Goal: Task Accomplishment & Management: Use online tool/utility

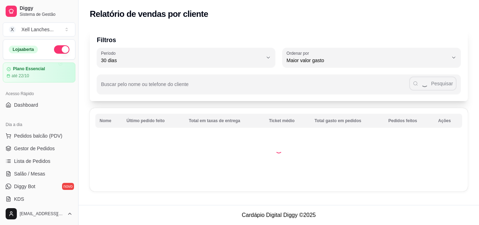
select select "30"
select select "HIGHEST_TOTAL_SPENT_WITH_ORDERS"
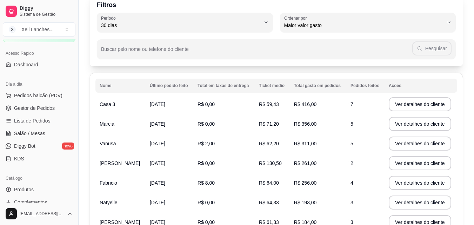
scroll to position [35, 0]
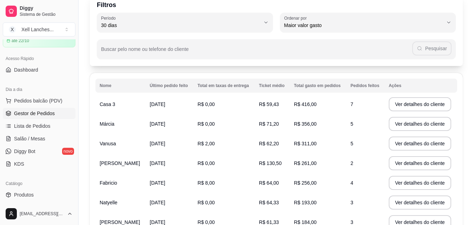
click at [34, 116] on span "Gestor de Pedidos" at bounding box center [34, 113] width 41 height 7
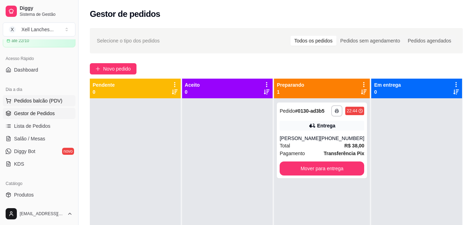
click at [52, 104] on button "Pedidos balcão (PDV)" at bounding box center [39, 100] width 73 height 11
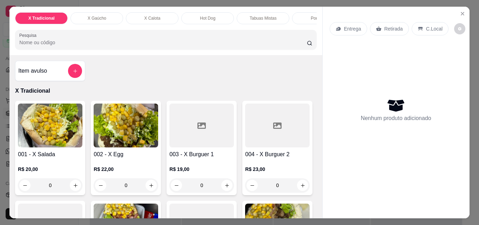
select select "30"
select select "HIGHEST_TOTAL_SPENT_WITH_ORDERS"
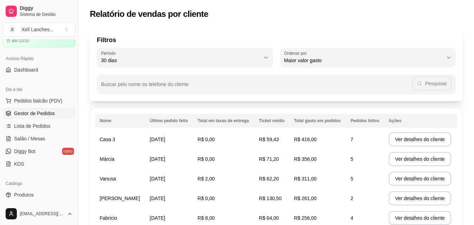
click at [37, 115] on span "Gestor de Pedidos" at bounding box center [34, 113] width 41 height 7
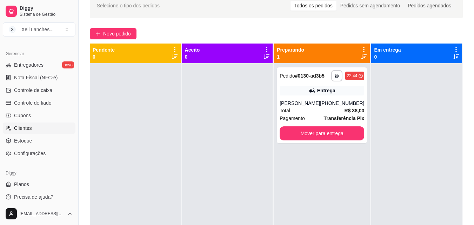
scroll to position [280, 0]
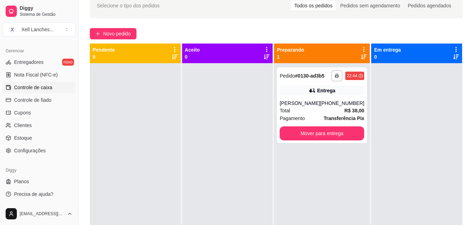
click at [40, 88] on span "Controle de caixa" at bounding box center [33, 87] width 38 height 7
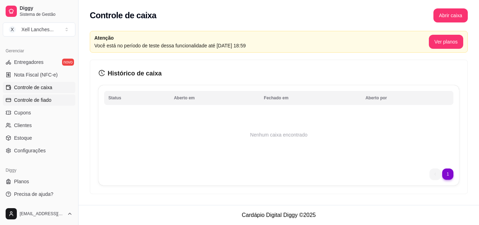
click at [43, 104] on link "Controle de fiado" at bounding box center [39, 99] width 73 height 11
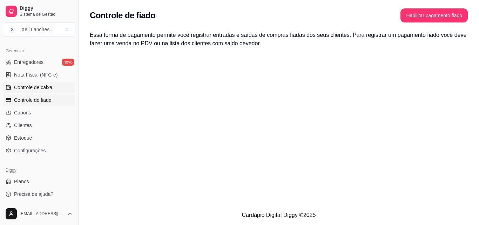
click at [47, 90] on span "Controle de caixa" at bounding box center [33, 87] width 38 height 7
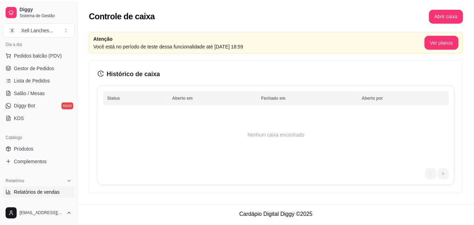
scroll to position [69, 0]
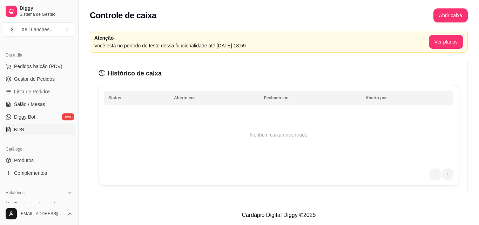
click at [35, 129] on link "KDS" at bounding box center [39, 129] width 73 height 11
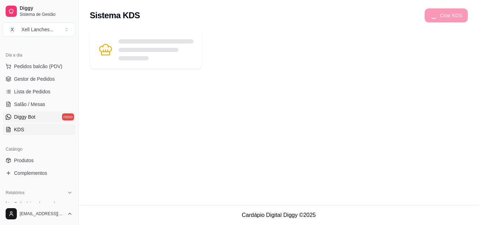
click at [37, 118] on link "Diggy Bot novo" at bounding box center [39, 116] width 73 height 11
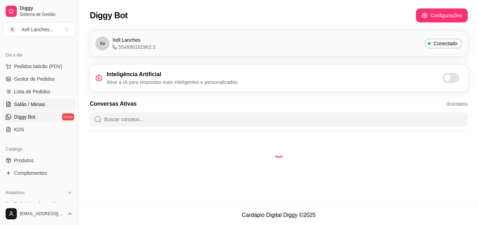
click at [40, 106] on span "Salão / Mesas" at bounding box center [29, 104] width 31 height 7
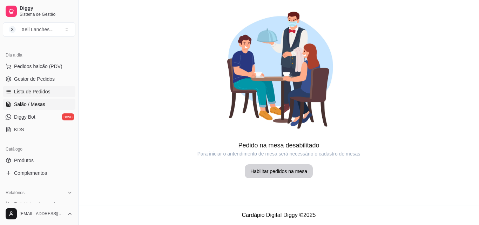
click at [43, 95] on link "Lista de Pedidos" at bounding box center [39, 91] width 73 height 11
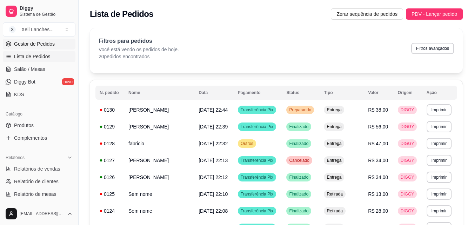
click at [41, 46] on span "Gestor de Pedidos" at bounding box center [34, 43] width 41 height 7
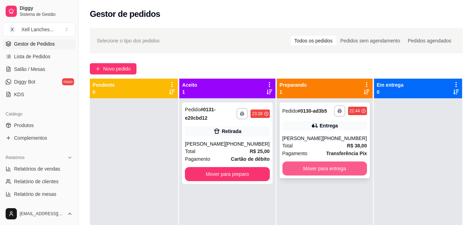
click at [313, 171] on button "Mover para entrega" at bounding box center [324, 168] width 85 height 14
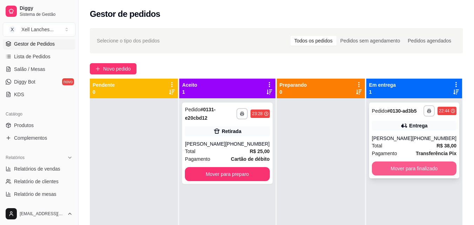
click at [428, 169] on button "Mover para finalizado" at bounding box center [414, 168] width 85 height 14
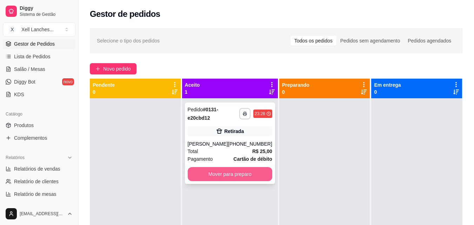
click at [244, 172] on button "Mover para preparo" at bounding box center [230, 174] width 85 height 14
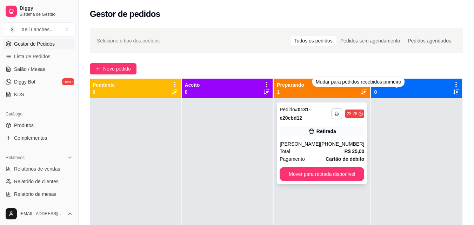
click at [335, 114] on icon "button" at bounding box center [337, 114] width 4 height 4
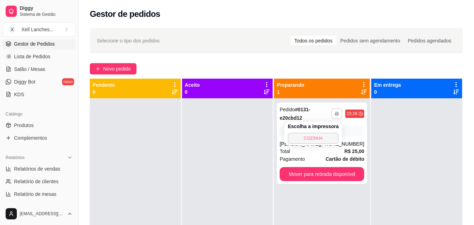
click at [323, 137] on button "COZINHA" at bounding box center [313, 138] width 51 height 11
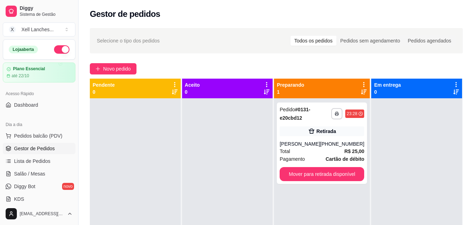
click at [54, 50] on button "button" at bounding box center [61, 49] width 15 height 8
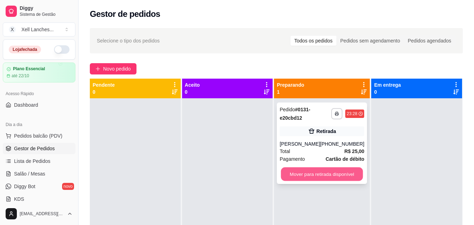
click at [314, 176] on button "Mover para retirada disponível" at bounding box center [322, 174] width 82 height 14
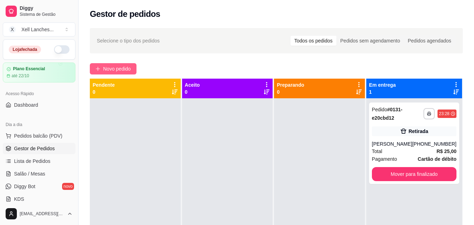
click at [109, 68] on span "Novo pedido" at bounding box center [117, 69] width 28 height 8
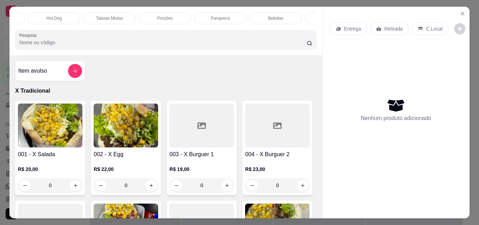
scroll to position [0, 154]
click at [291, 17] on div "Bebidas" at bounding box center [275, 18] width 53 height 12
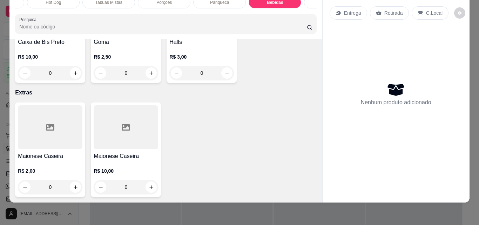
scroll to position [3175, 0]
type input "1"
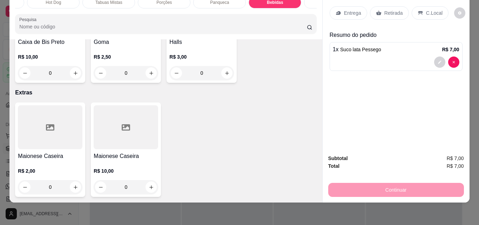
click at [382, 184] on div "Continuar" at bounding box center [396, 189] width 136 height 16
click at [344, 10] on p "Entrega" at bounding box center [352, 12] width 17 height 7
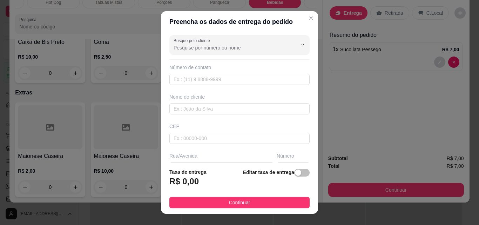
drag, startPoint x: 268, startPoint y: 202, endPoint x: 279, endPoint y: 200, distance: 12.1
click at [267, 202] on button "Continuar" at bounding box center [239, 202] width 140 height 11
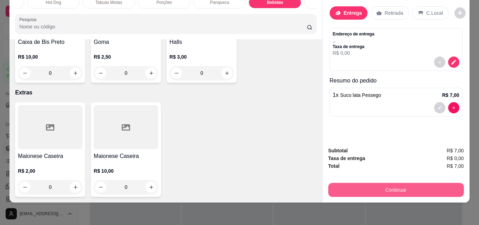
click at [384, 185] on button "Continuar" at bounding box center [396, 190] width 136 height 14
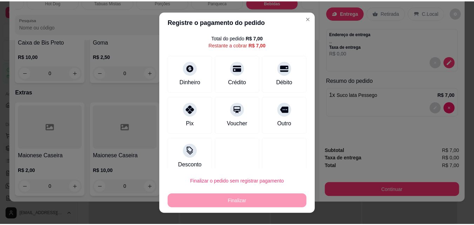
scroll to position [28, 0]
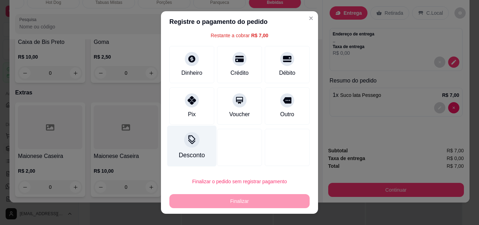
click at [192, 144] on icon at bounding box center [191, 139] width 9 height 9
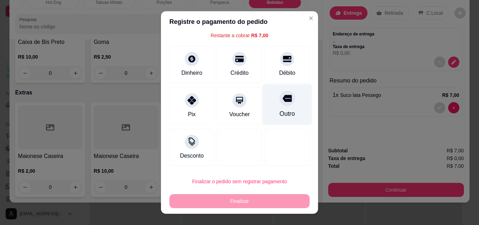
click at [275, 107] on div "Outro" at bounding box center [287, 104] width 49 height 41
type input "R$ 0,00"
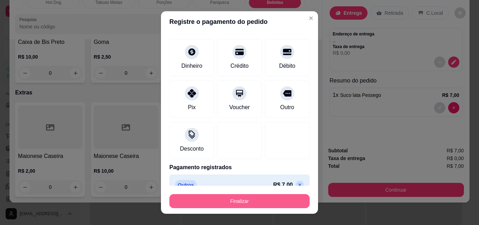
click at [259, 202] on button "Finalizar" at bounding box center [239, 201] width 140 height 14
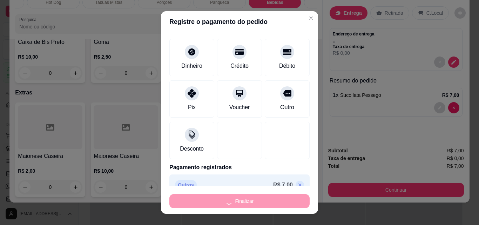
type input "0"
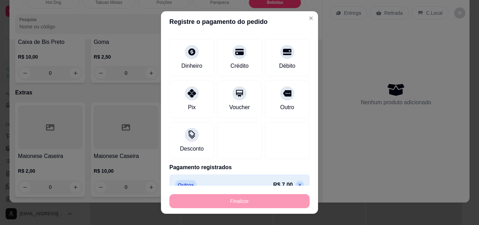
type input "-R$ 7,00"
